Goal: Find specific page/section: Locate a particular part of the current website

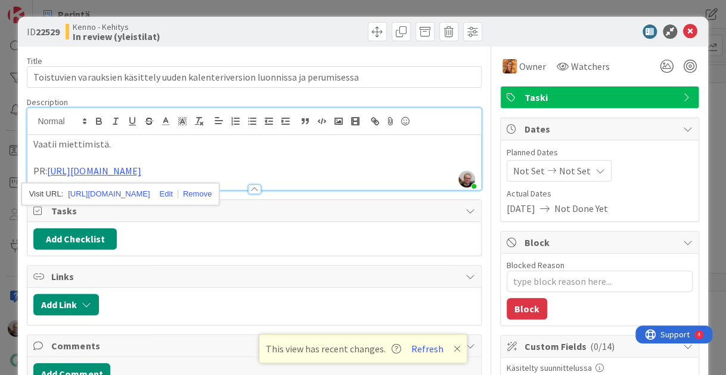
scroll to position [284, 0]
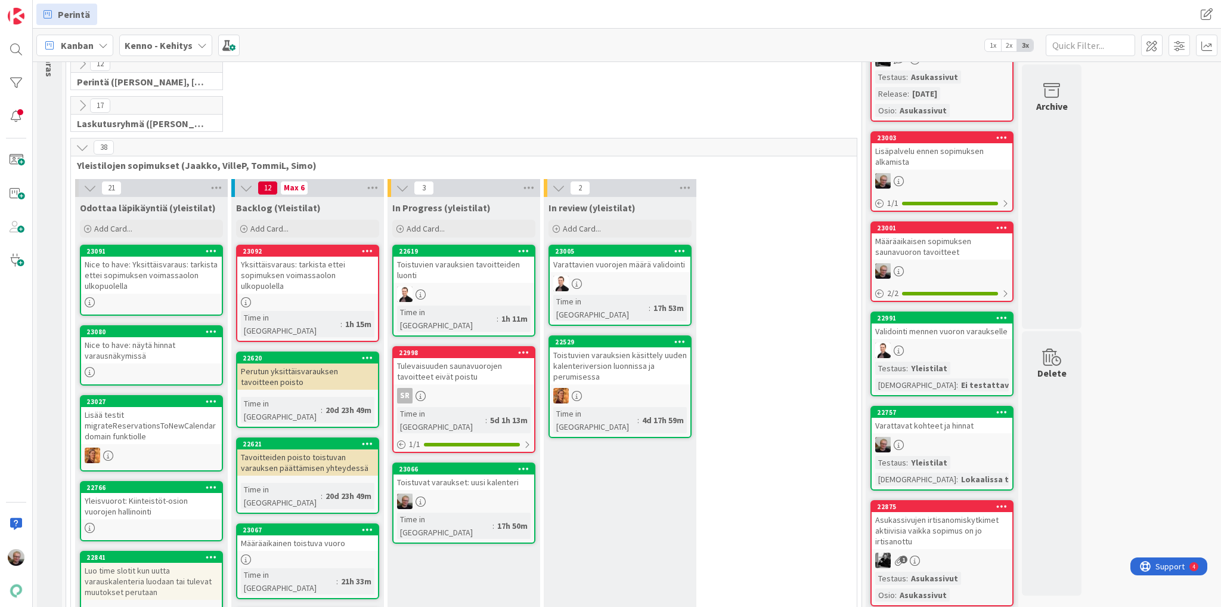
scroll to position [191, 0]
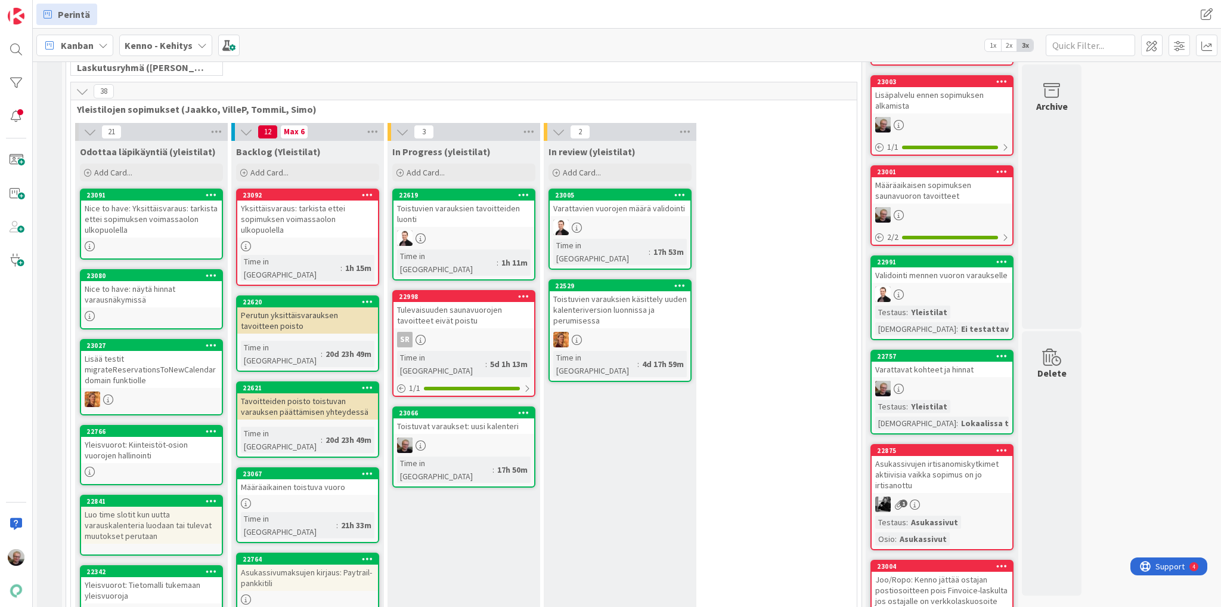
click at [437, 418] on div "Toistuvat varaukset: uusi kalenteri" at bounding box center [464, 426] width 141 height 16
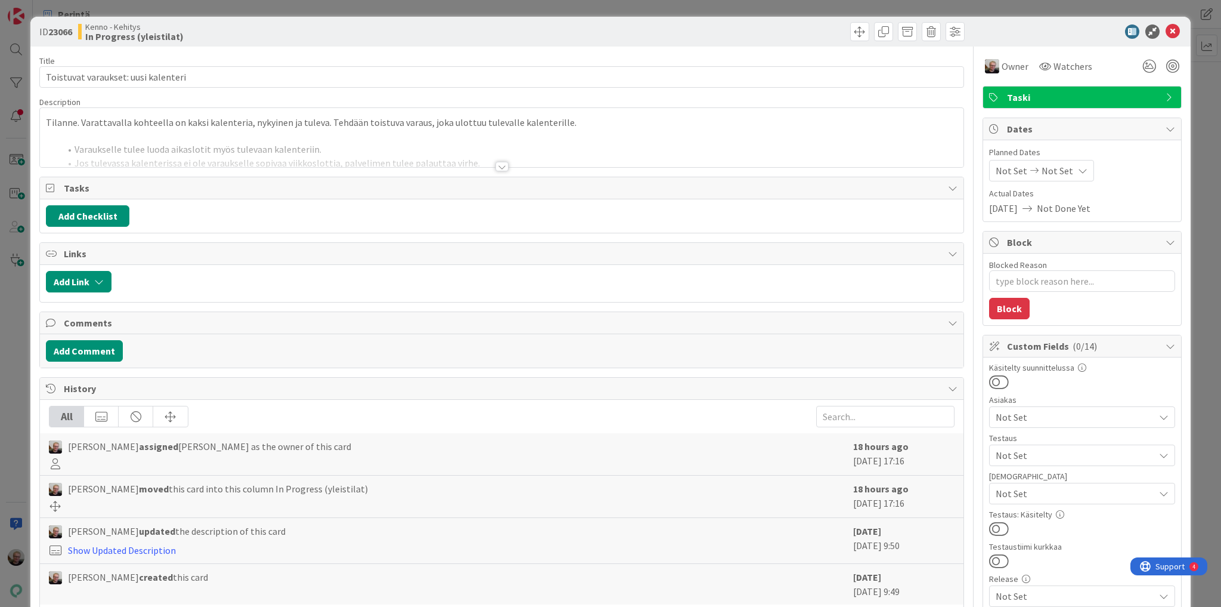
type textarea "x"
click at [408, 151] on div at bounding box center [502, 152] width 924 height 30
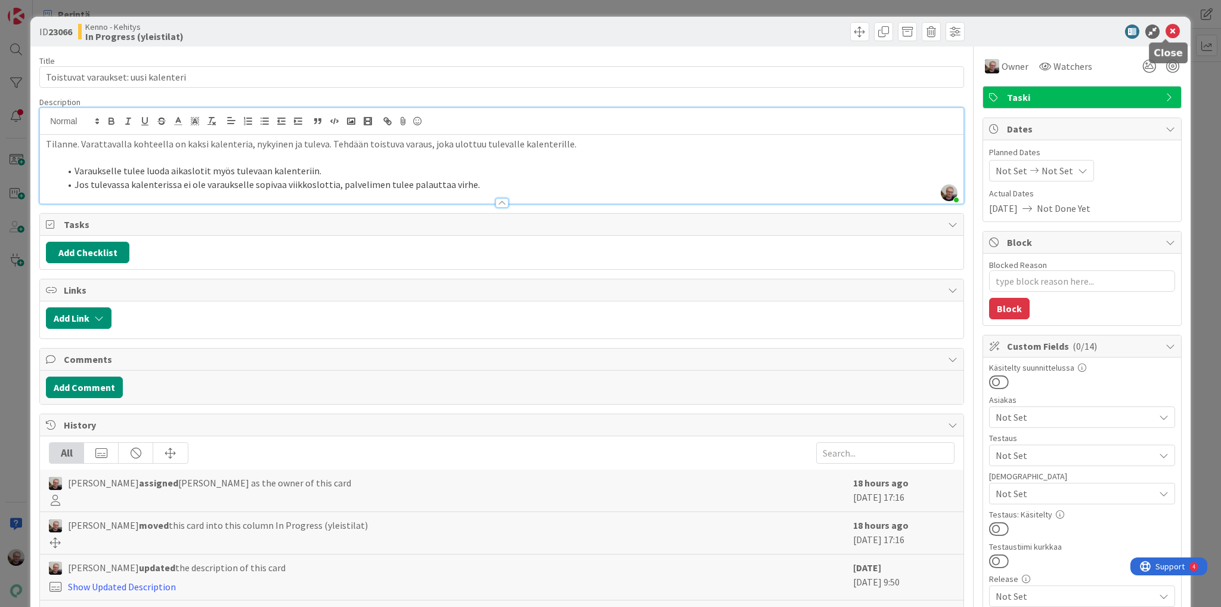
click at [1166, 27] on icon at bounding box center [1173, 31] width 14 height 14
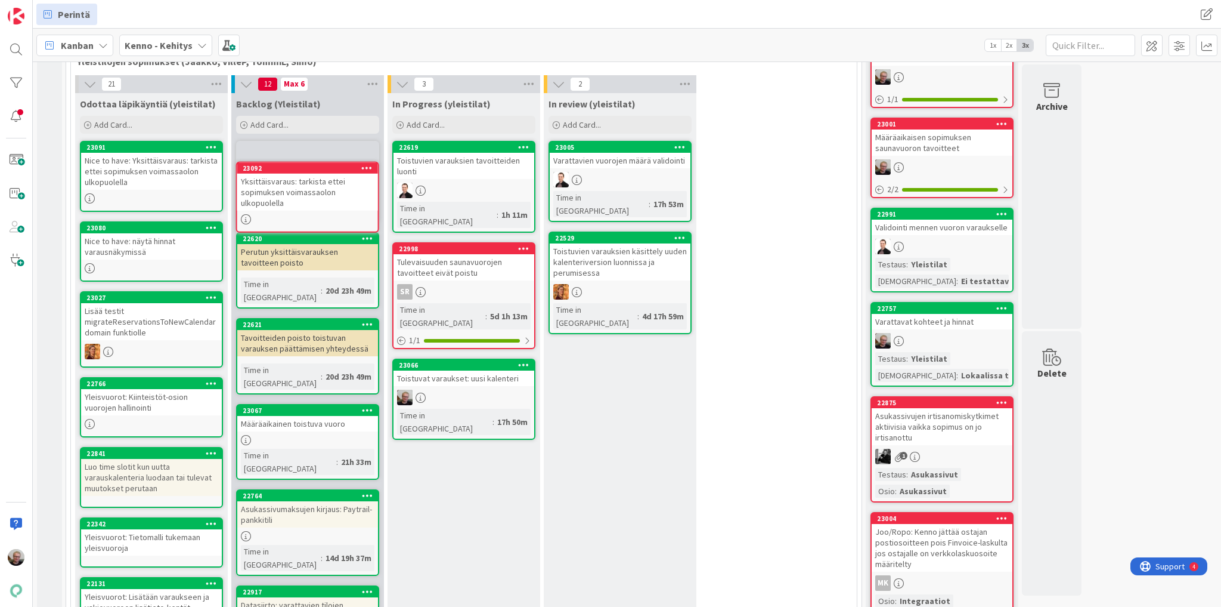
scroll to position [217, 0]
